Goal: Find specific page/section

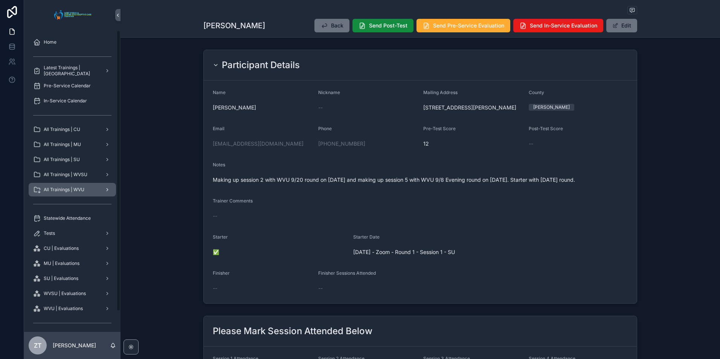
click at [75, 195] on div "All Trainings | WVU" at bounding box center [72, 190] width 78 height 12
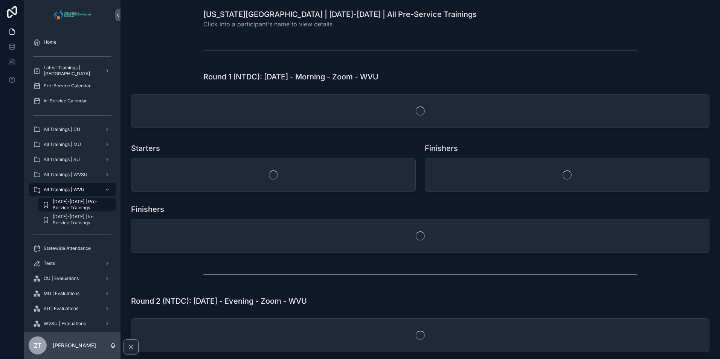
click at [85, 208] on span "[DATE]-[DATE] | Pre-Service Trainings" at bounding box center [81, 205] width 56 height 12
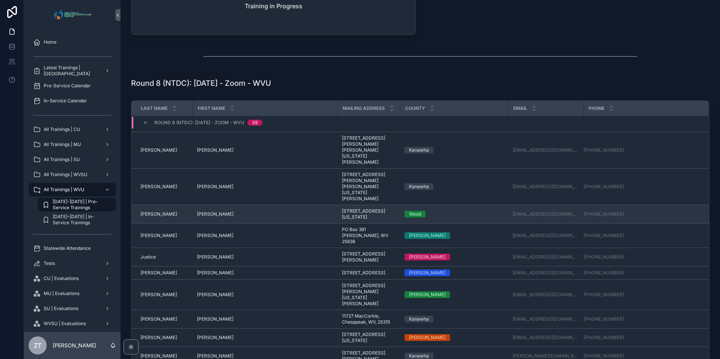
scroll to position [387, 0]
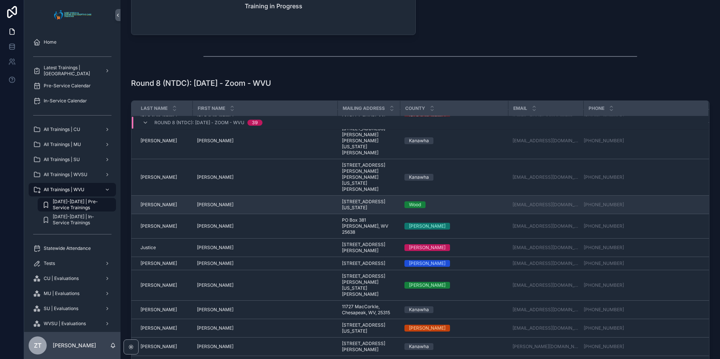
click at [208, 208] on span "[PERSON_NAME]" at bounding box center [215, 205] width 37 height 6
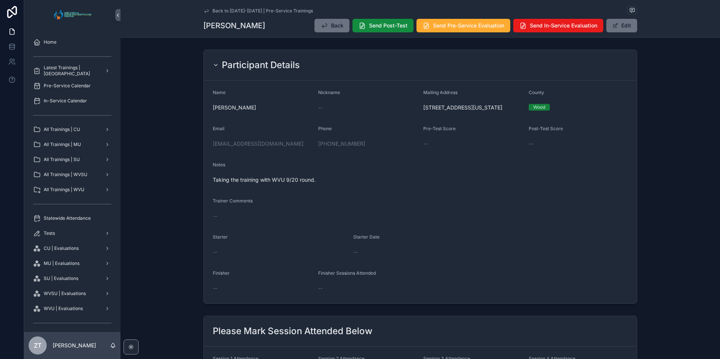
click at [205, 11] on icon "scrollable content" at bounding box center [206, 10] width 4 height 3
